Goal: Task Accomplishment & Management: Complete application form

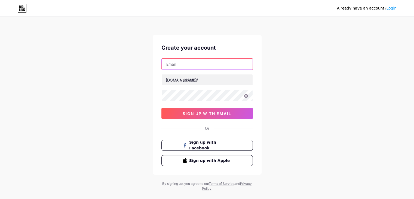
click at [201, 65] on input "text" at bounding box center [207, 64] width 91 height 11
type input "[EMAIL_ADDRESS][DOMAIN_NAME]"
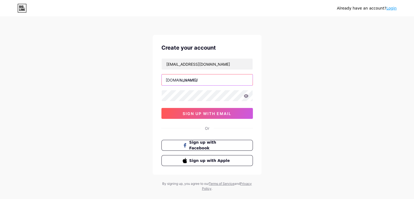
click at [197, 81] on input "text" at bounding box center [207, 79] width 91 height 11
type input "amanrenub"
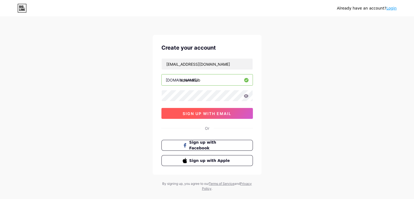
click at [205, 113] on span "sign up with email" at bounding box center [207, 113] width 49 height 5
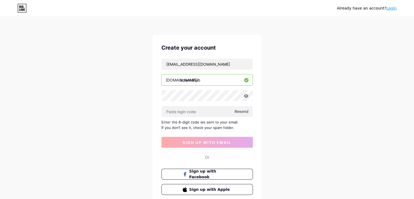
click at [240, 112] on span "Resend" at bounding box center [242, 111] width 14 height 6
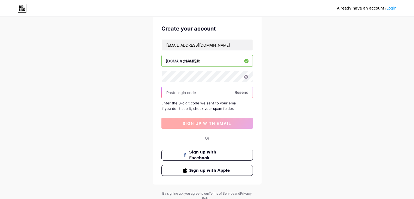
scroll to position [27, 0]
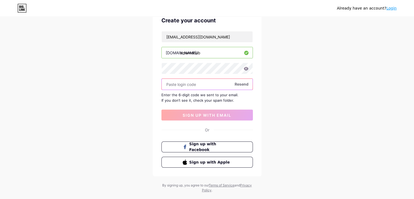
click at [182, 87] on input "text" at bounding box center [207, 84] width 91 height 11
paste input "461149"
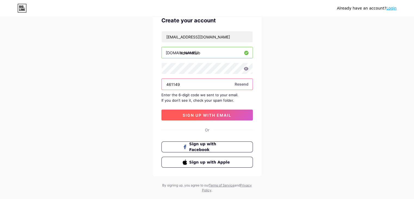
type input "461149"
click at [196, 114] on span "sign up with email" at bounding box center [207, 115] width 49 height 5
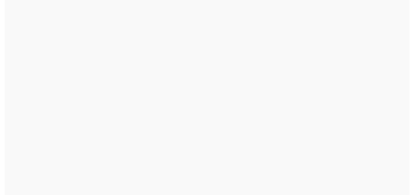
scroll to position [0, 0]
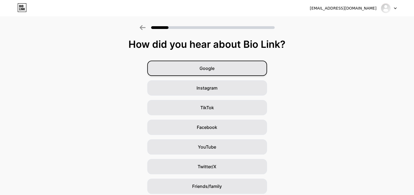
click at [210, 68] on span "Google" at bounding box center [207, 68] width 15 height 7
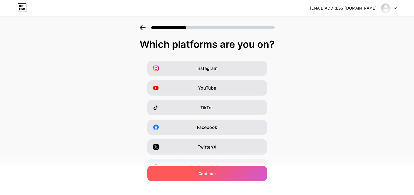
click at [204, 174] on span "Continue" at bounding box center [207, 173] width 17 height 6
click at [208, 174] on span "Continue" at bounding box center [207, 173] width 17 height 6
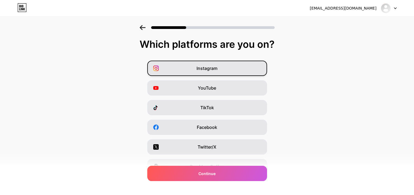
click at [223, 68] on div "Instagram" at bounding box center [207, 67] width 120 height 15
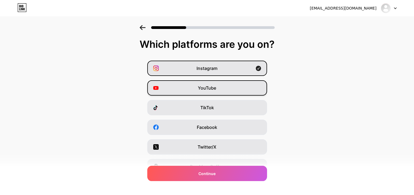
click at [221, 87] on div "YouTube" at bounding box center [207, 87] width 120 height 15
click at [237, 88] on div "YouTube" at bounding box center [207, 87] width 120 height 15
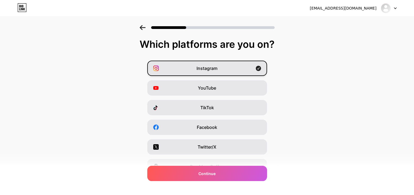
click at [233, 68] on div "Instagram" at bounding box center [207, 67] width 120 height 15
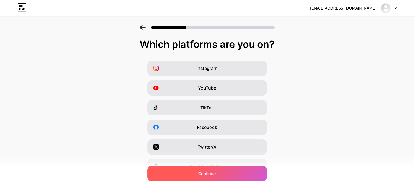
click at [219, 174] on div "Continue" at bounding box center [207, 172] width 120 height 15
click at [216, 174] on span "Continue" at bounding box center [207, 173] width 17 height 6
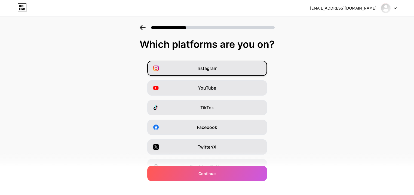
click at [215, 70] on span "Instagram" at bounding box center [207, 68] width 21 height 7
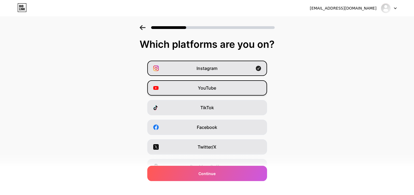
click at [212, 84] on div "YouTube" at bounding box center [207, 87] width 120 height 15
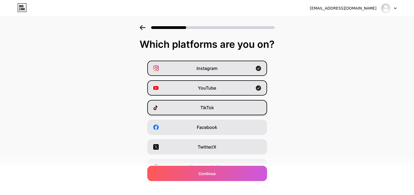
click at [220, 105] on div "TikTok" at bounding box center [207, 107] width 120 height 15
click at [219, 107] on div "TikTok" at bounding box center [207, 107] width 120 height 15
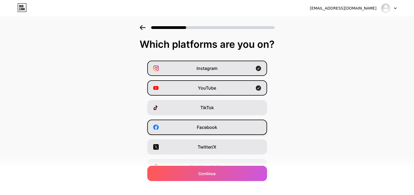
click at [217, 125] on span "Facebook" at bounding box center [207, 127] width 20 height 7
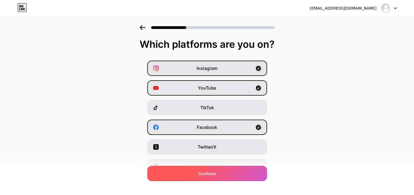
click at [220, 170] on div "Continue" at bounding box center [207, 172] width 120 height 15
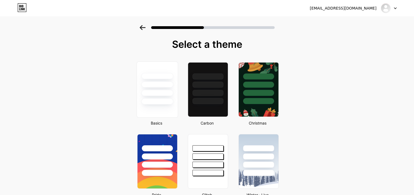
click at [160, 93] on div at bounding box center [157, 93] width 32 height 6
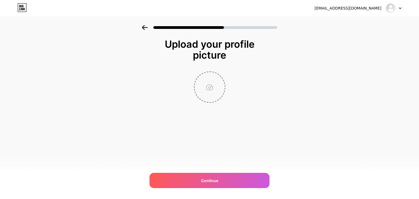
click at [205, 90] on input "file" at bounding box center [209, 87] width 30 height 30
type input "C:\fakepath\Renub Research (1).jpg"
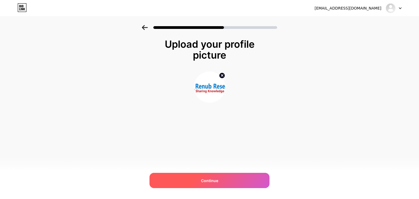
click at [218, 180] on div "Continue" at bounding box center [209, 180] width 120 height 15
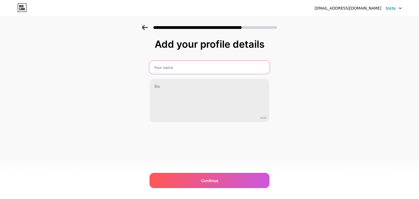
click at [188, 66] on input "text" at bounding box center [209, 67] width 120 height 13
type input "Amanrenub"
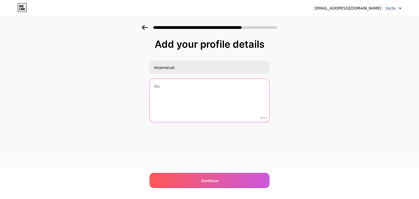
click at [170, 105] on textarea at bounding box center [209, 101] width 119 height 44
paste textarea "We have more than 15 years of experience especially in international Business-t…"
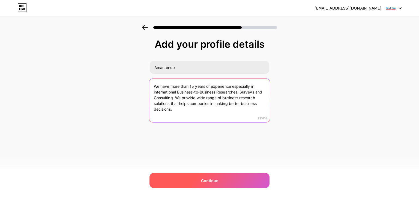
type textarea "We have more than 15 years of experience especially in international Business-t…"
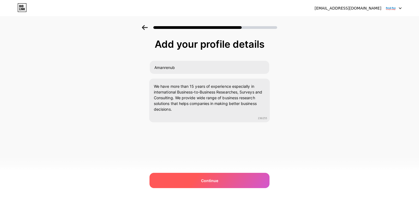
click at [193, 177] on div "Continue" at bounding box center [209, 180] width 120 height 15
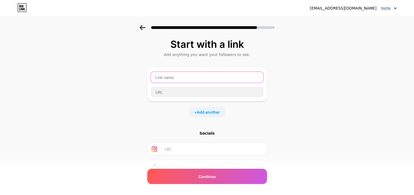
click at [173, 79] on input "text" at bounding box center [207, 77] width 113 height 11
click at [178, 78] on input "text" at bounding box center [207, 77] width 113 height 11
drag, startPoint x: 202, startPoint y: 184, endPoint x: 204, endPoint y: 177, distance: 7.2
click at [202, 183] on div "Start with a link Add anything you want your followers to see. + Add another So…" at bounding box center [207, 114] width 120 height 151
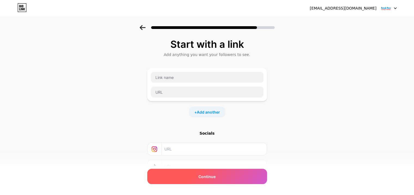
click at [204, 176] on span "Continue" at bounding box center [207, 176] width 17 height 6
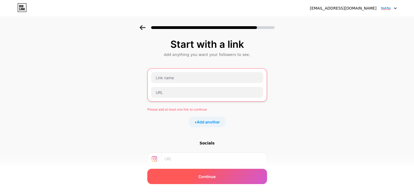
click at [205, 176] on span "Continue" at bounding box center [207, 176] width 17 height 6
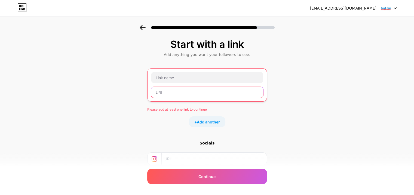
click at [183, 95] on input "text" at bounding box center [207, 92] width 112 height 11
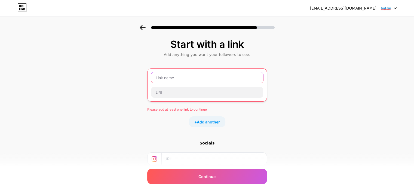
click at [183, 81] on input "text" at bounding box center [207, 77] width 112 height 11
click at [208, 75] on input "text" at bounding box center [207, 77] width 112 height 11
type input "A"
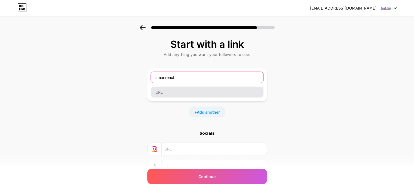
type input "amanrenub"
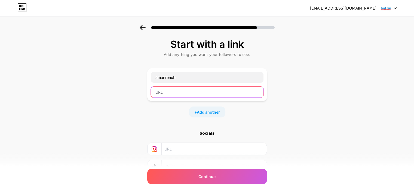
click at [163, 90] on input "text" at bounding box center [207, 91] width 113 height 11
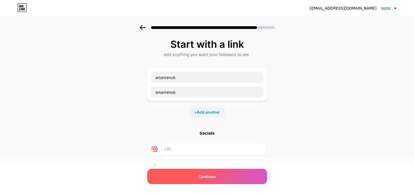
click at [198, 177] on div "Continue" at bounding box center [207, 175] width 120 height 15
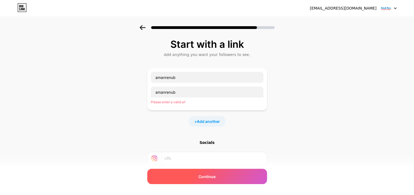
click at [197, 177] on div "Continue" at bounding box center [207, 175] width 120 height 15
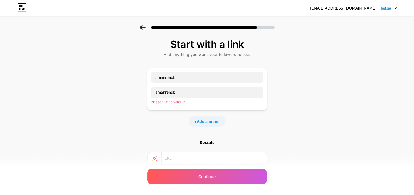
click at [189, 155] on input "text" at bounding box center [214, 158] width 99 height 12
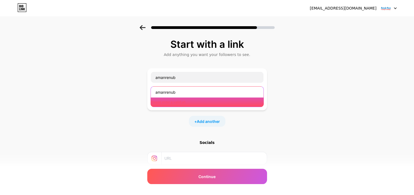
drag, startPoint x: 188, startPoint y: 94, endPoint x: 76, endPoint y: 92, distance: 112.0
click at [77, 93] on div "Start with a link Add anything you want your followers to see. amanrenub amanre…" at bounding box center [207, 125] width 414 height 201
paste input "[URL][DOMAIN_NAME]"
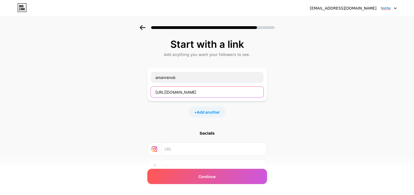
type input "[URL][DOMAIN_NAME]"
click at [168, 151] on input "text" at bounding box center [214, 149] width 99 height 12
paste input "[URL][DOMAIN_NAME]"
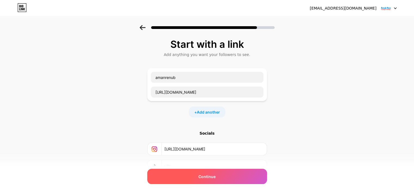
type input "[URL][DOMAIN_NAME]"
click at [186, 180] on div "Continue" at bounding box center [207, 175] width 120 height 15
click at [202, 177] on span "Continue" at bounding box center [207, 176] width 17 height 6
click at [206, 174] on span "Continue" at bounding box center [207, 176] width 17 height 6
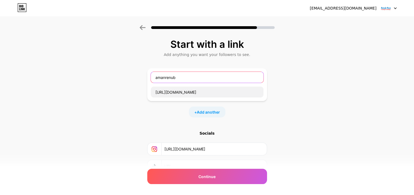
drag, startPoint x: 193, startPoint y: 81, endPoint x: 144, endPoint y: 73, distance: 49.6
click at [144, 73] on div "Start with a link Add anything you want your followers to see. amanrenub [URL][…" at bounding box center [207, 121] width 414 height 192
